Goal: Information Seeking & Learning: Understand process/instructions

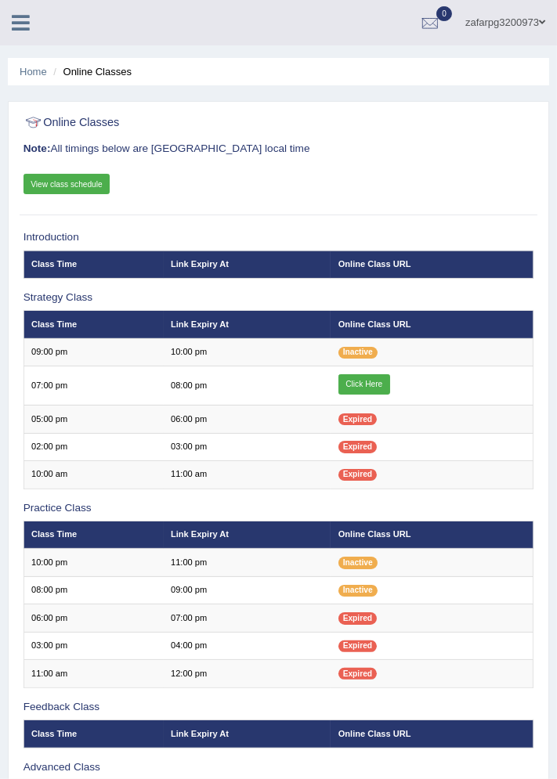
click at [33, 179] on link "View class schedule" at bounding box center [67, 184] width 87 height 20
click at [9, 425] on div "Online Classes Note: All timings below are [GEOGRAPHIC_DATA] local time View cl…" at bounding box center [278, 497] width 541 height 793
click at [10, 367] on div "Online Classes Note: All timings below are [GEOGRAPHIC_DATA] local time View cl…" at bounding box center [278, 497] width 541 height 793
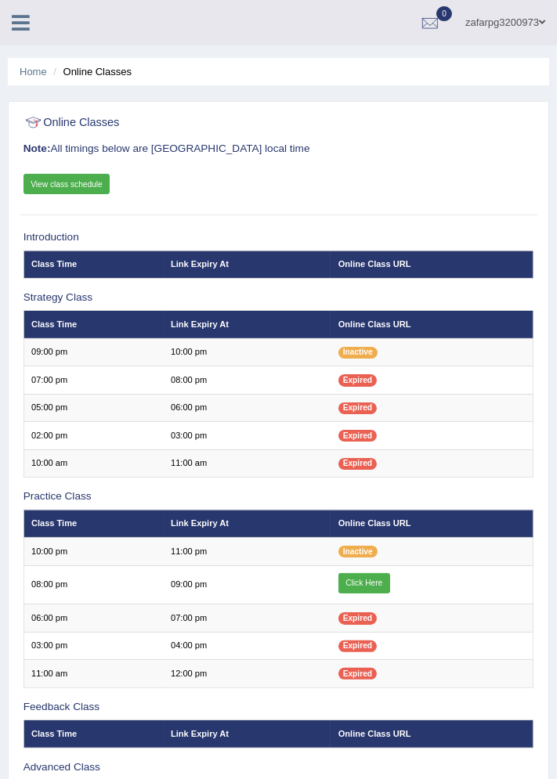
click at [368, 580] on link "Click Here" at bounding box center [364, 583] width 52 height 20
click at [65, 182] on link "View class schedule" at bounding box center [67, 184] width 87 height 20
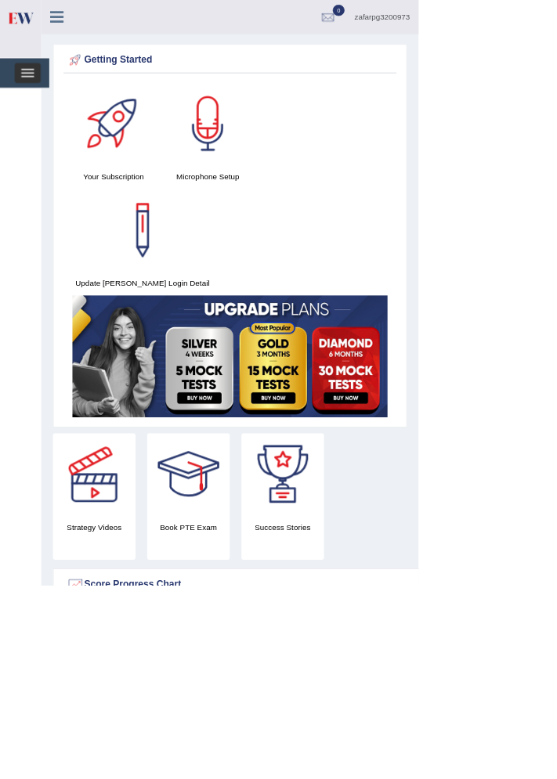
click at [38, 101] on span "button" at bounding box center [36, 102] width 17 height 2
